Goal: Task Accomplishment & Management: Use online tool/utility

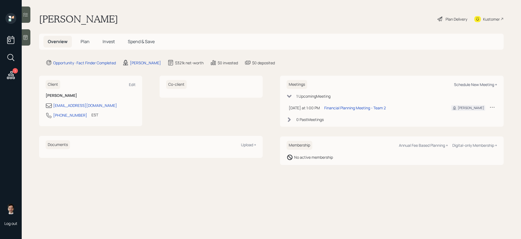
click at [480, 82] on div "Schedule New Meeting +" at bounding box center [475, 84] width 43 height 5
select select "ef6b64e1-8f62-4a74-b865-a7df4b35b836"
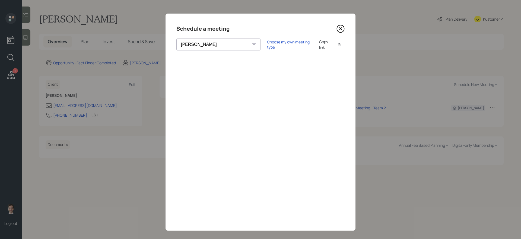
click at [340, 29] on icon at bounding box center [340, 29] width 2 height 2
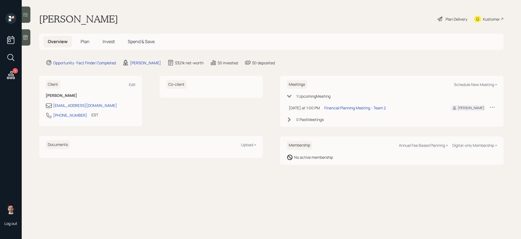
click at [479, 87] on div "Meetings Schedule New Meeting +" at bounding box center [391, 84] width 210 height 9
click at [474, 85] on div "Schedule New Meeting +" at bounding box center [475, 84] width 43 height 5
select select "ef6b64e1-8f62-4a74-b865-a7df4b35b836"
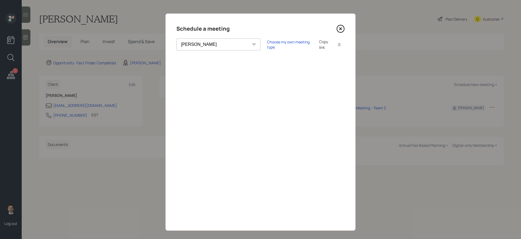
click at [343, 31] on icon at bounding box center [340, 29] width 8 height 8
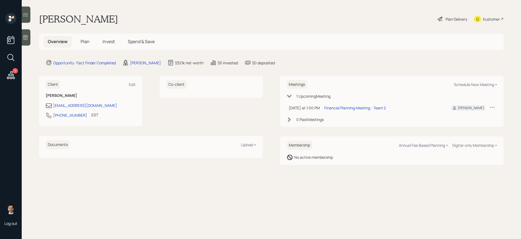
click at [86, 44] on span "Plan" at bounding box center [85, 42] width 9 height 6
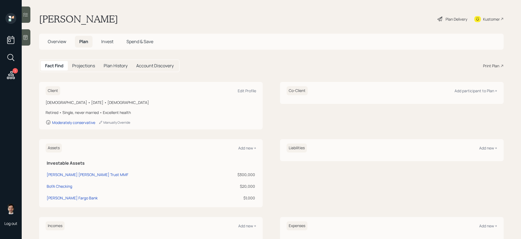
click at [487, 66] on div "Print Plan" at bounding box center [491, 66] width 16 height 6
